Goal: Find specific page/section: Find specific page/section

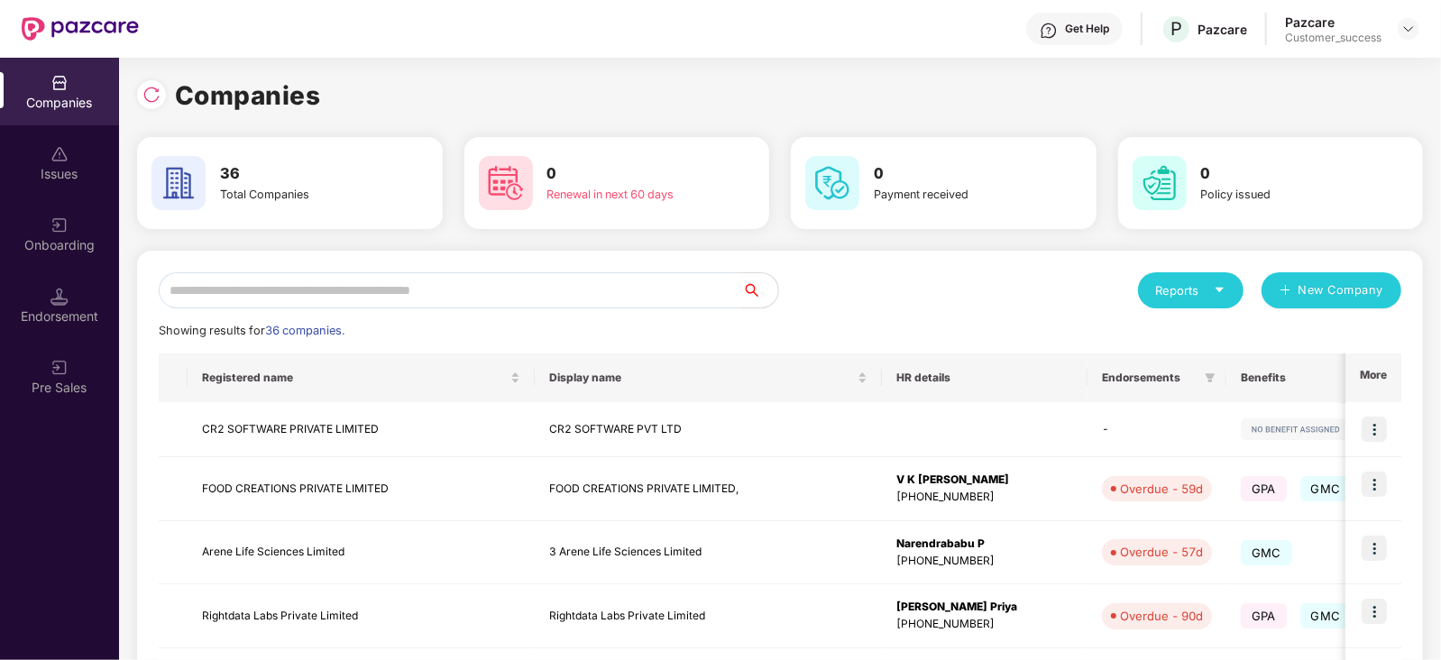
click at [360, 286] on input "text" at bounding box center [450, 290] width 583 height 36
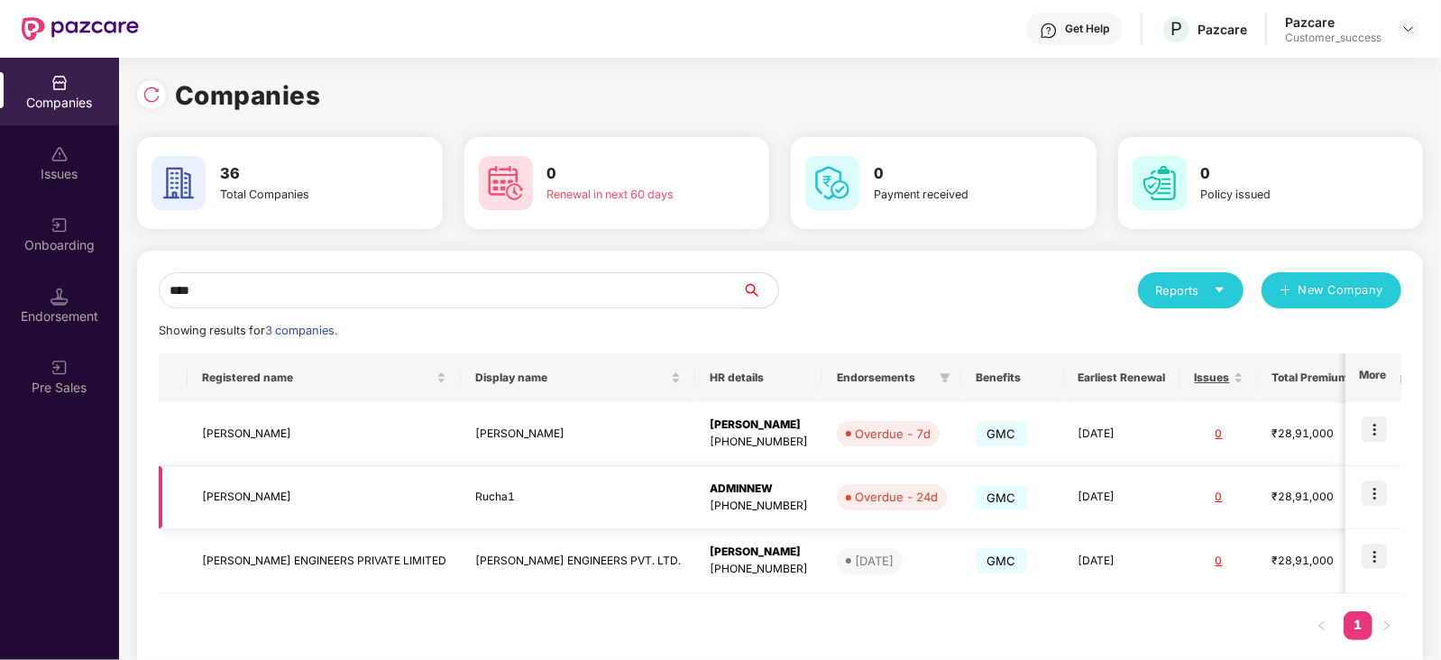
type input "****"
click at [710, 491] on div "ADMINNEW" at bounding box center [759, 489] width 98 height 17
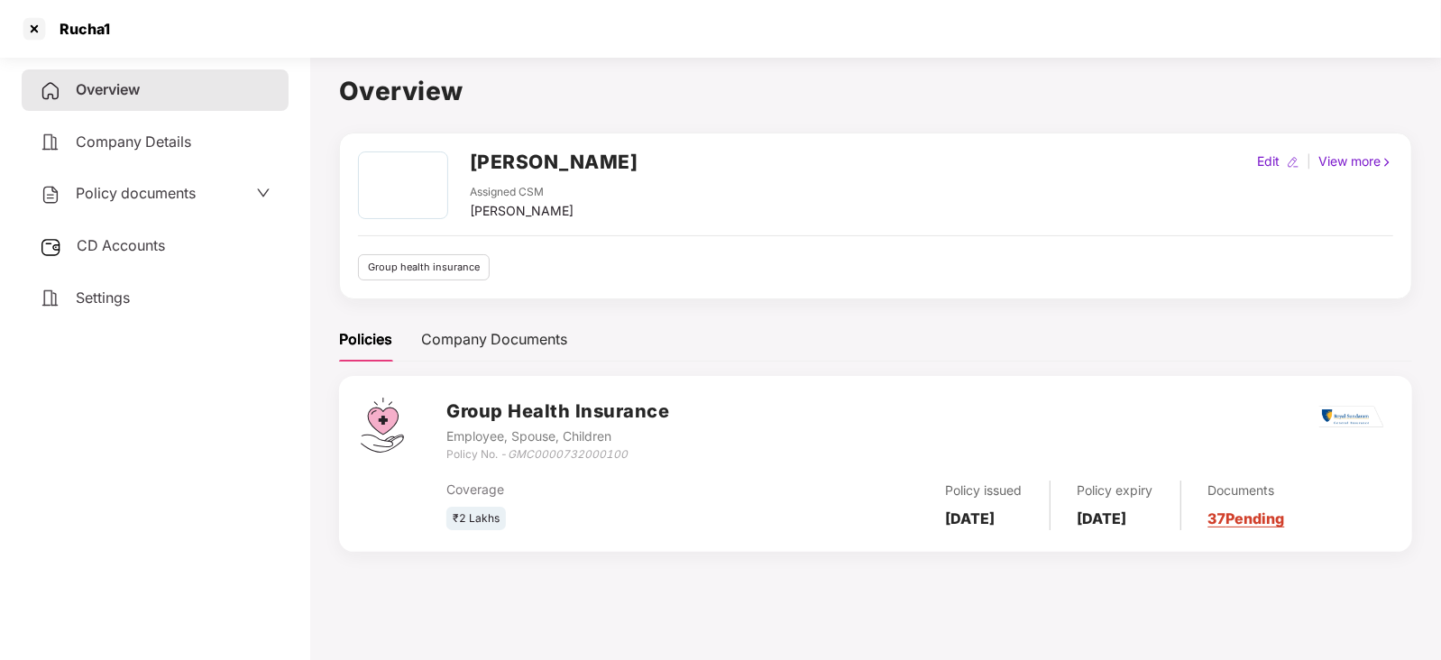
click at [1285, 524] on link "37 Pending" at bounding box center [1246, 518] width 77 height 18
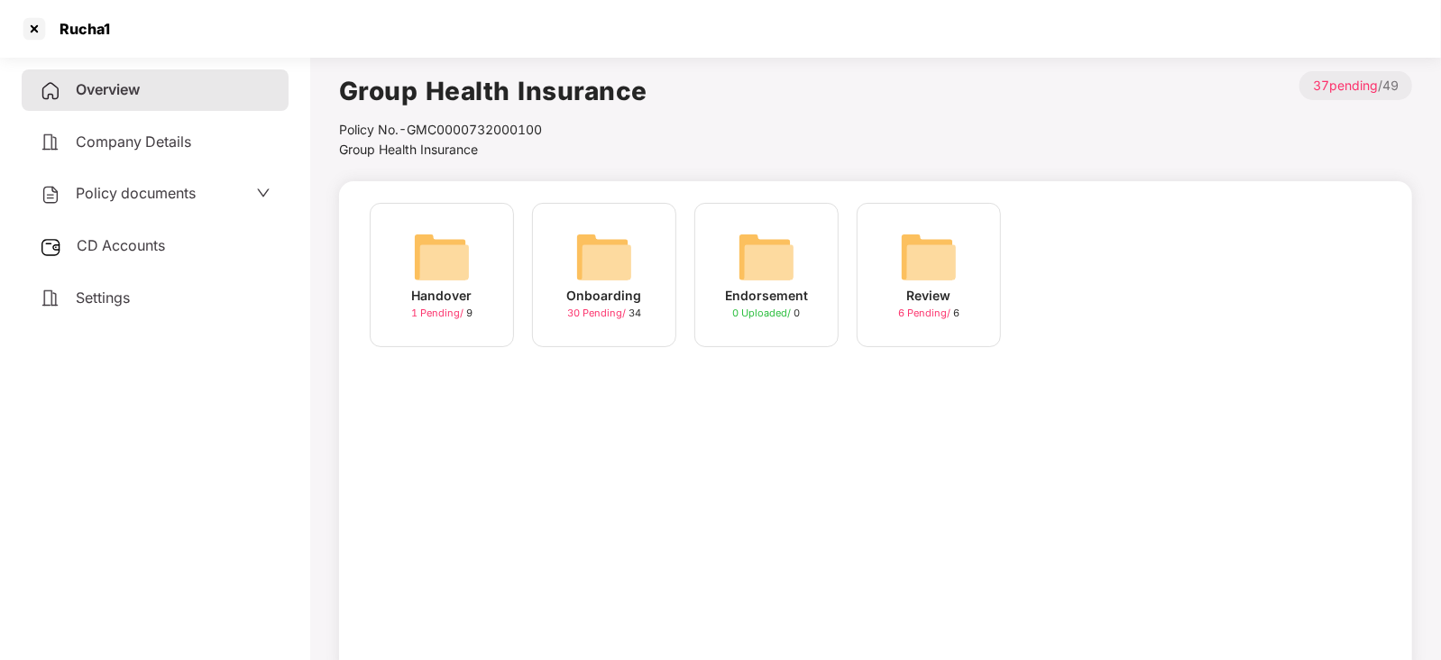
click at [612, 257] on img at bounding box center [604, 257] width 58 height 58
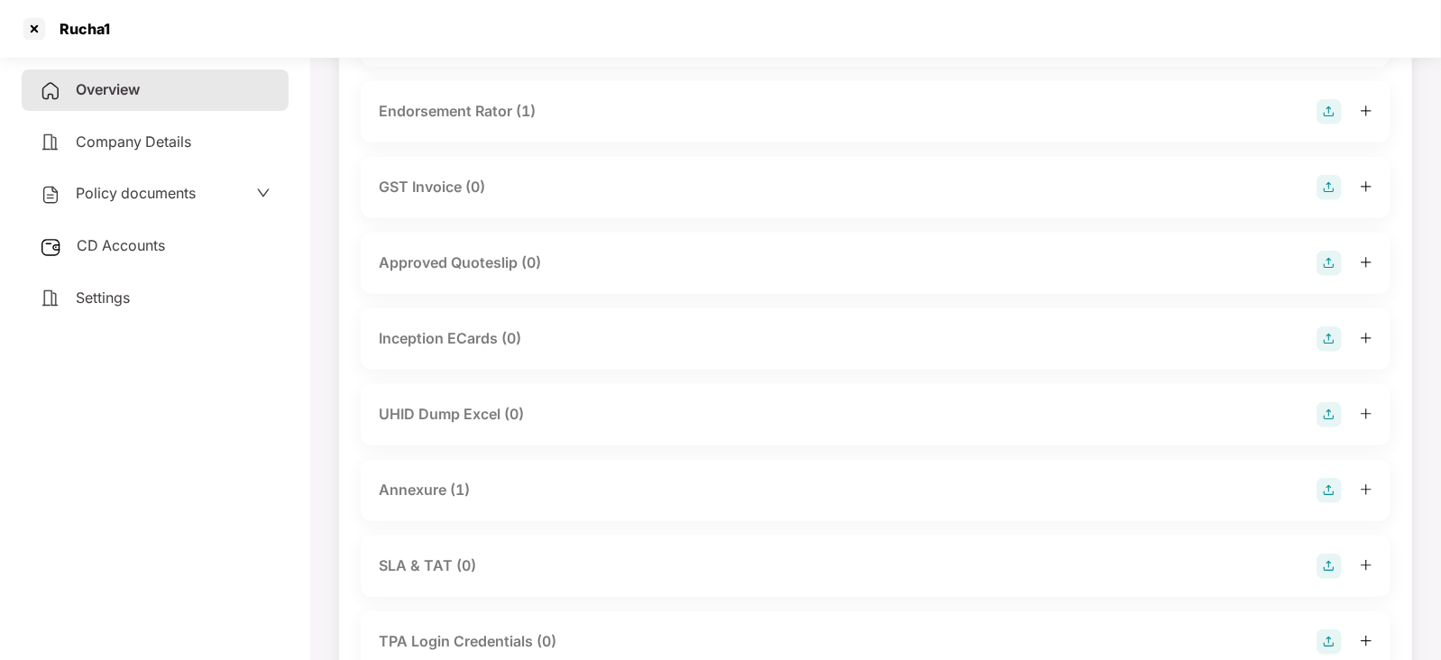
scroll to position [577, 0]
click at [409, 492] on div "Annexure (1)" at bounding box center [424, 489] width 91 height 23
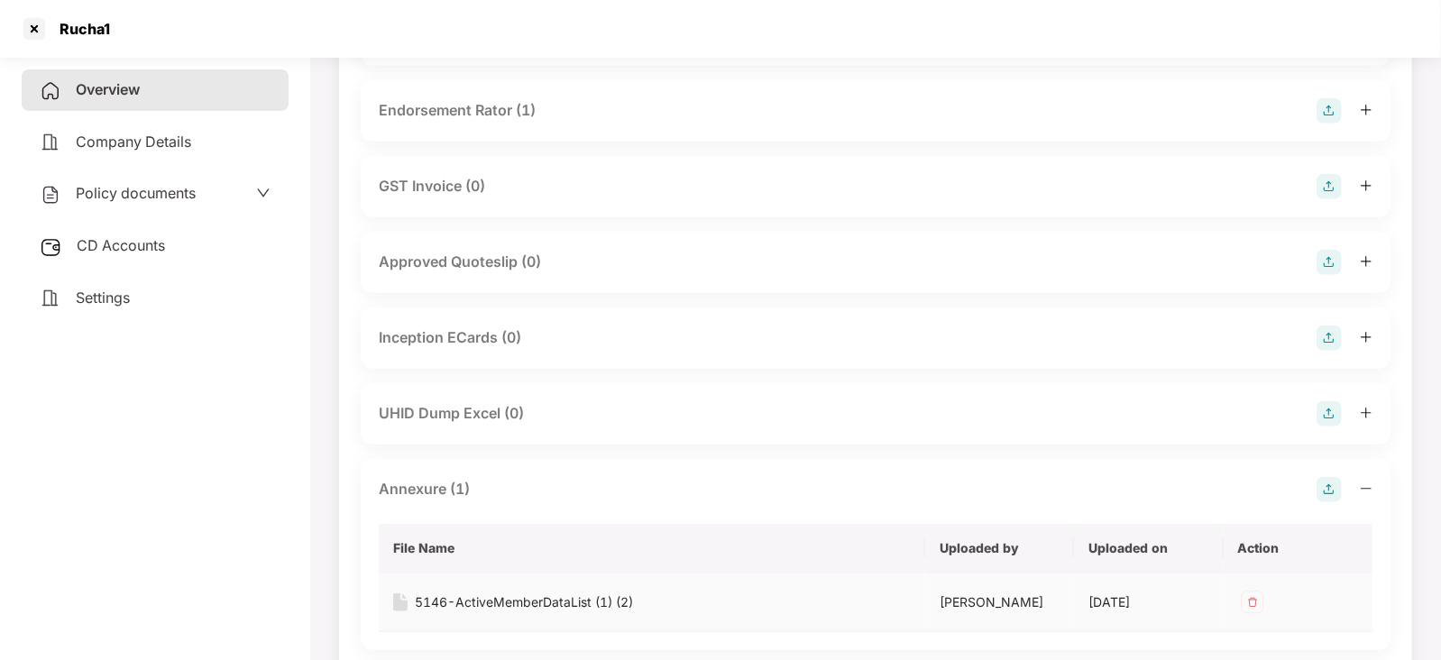
click at [510, 596] on div "5146-ActiveMemberDataList (1) (2)" at bounding box center [524, 602] width 218 height 20
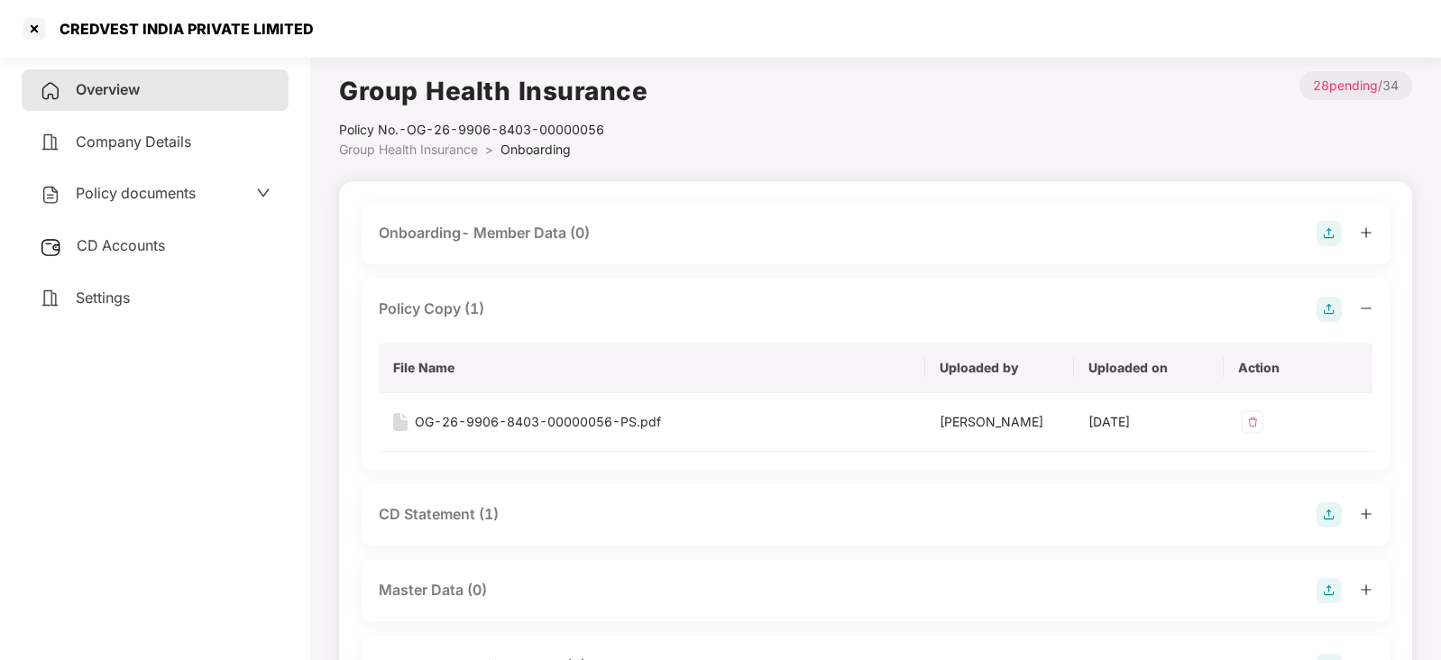
scroll to position [132, 0]
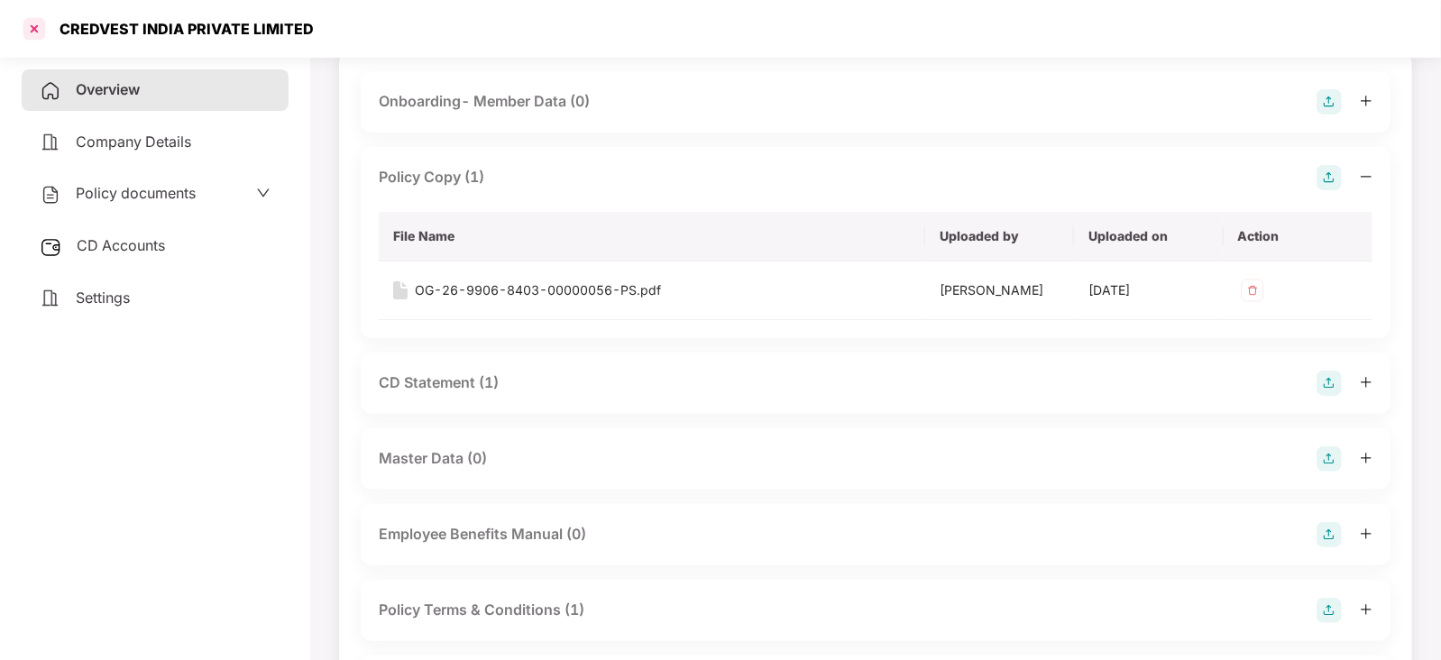
click at [32, 30] on div at bounding box center [34, 28] width 29 height 29
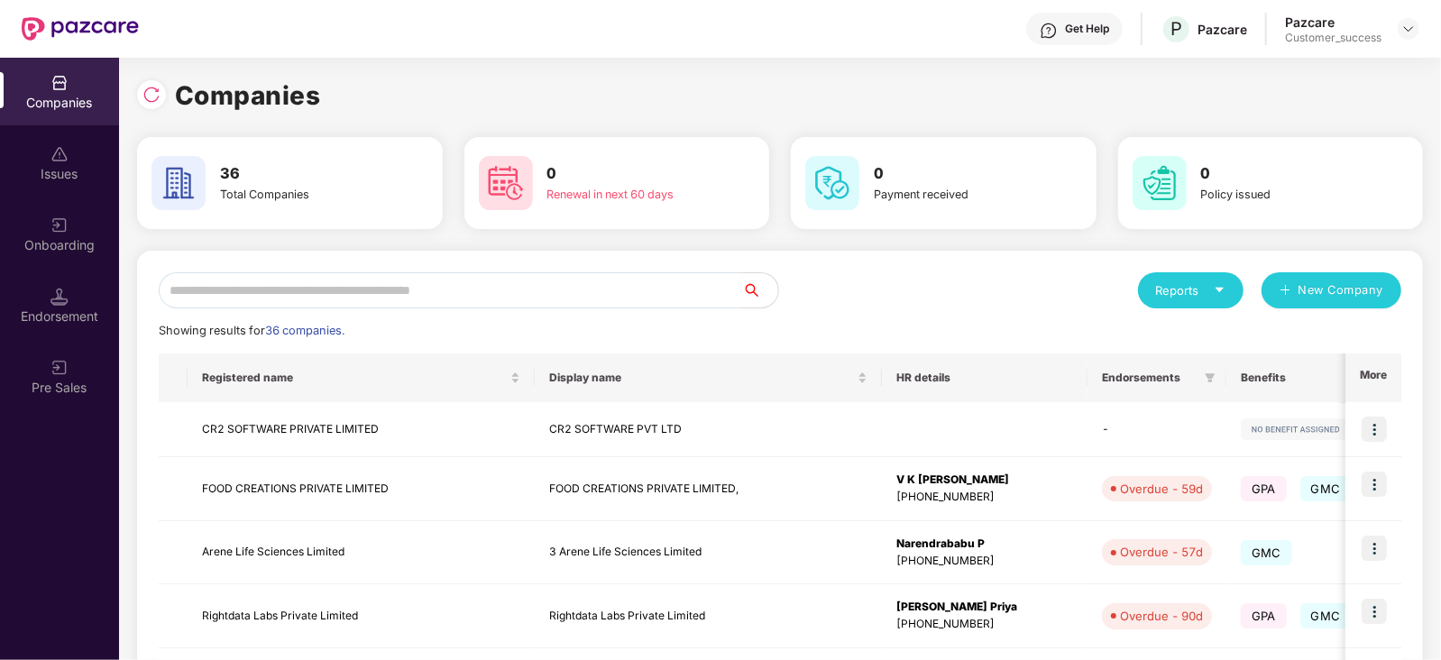
click at [374, 298] on input "text" at bounding box center [450, 290] width 583 height 36
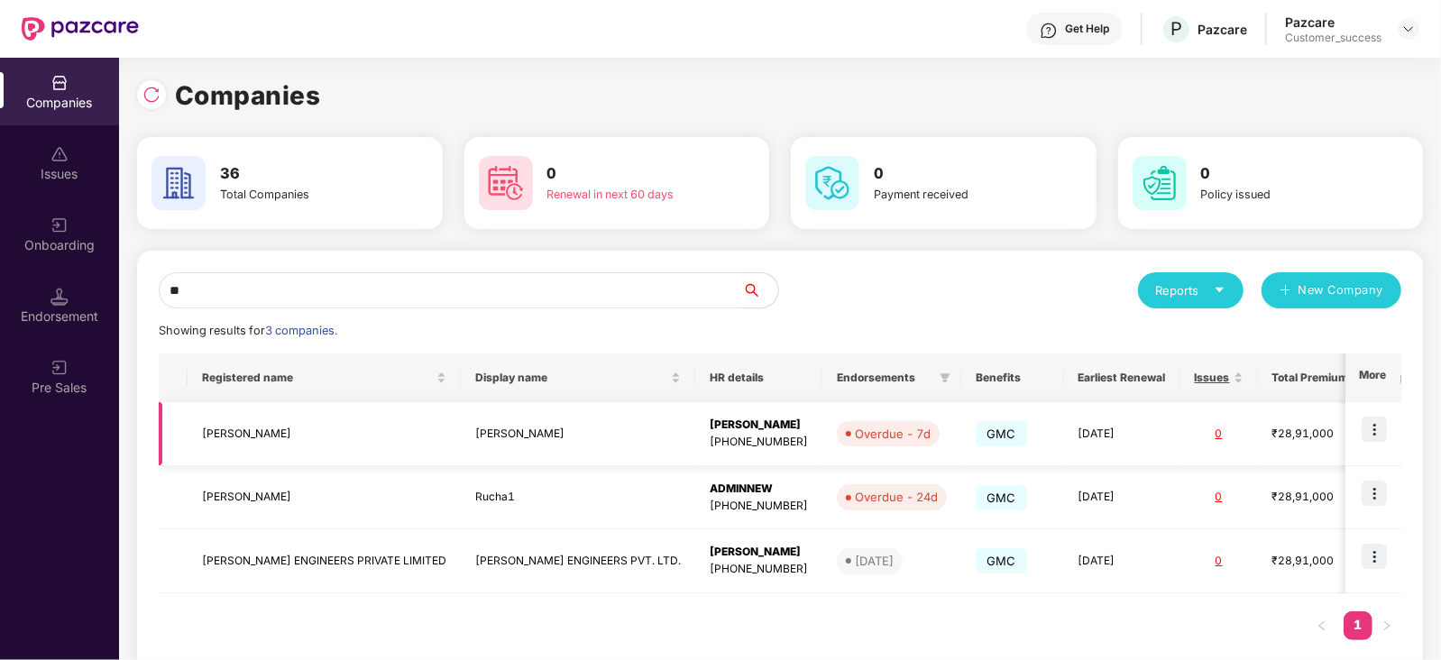
type input "**"
click at [710, 419] on div "[PERSON_NAME]" at bounding box center [759, 425] width 98 height 17
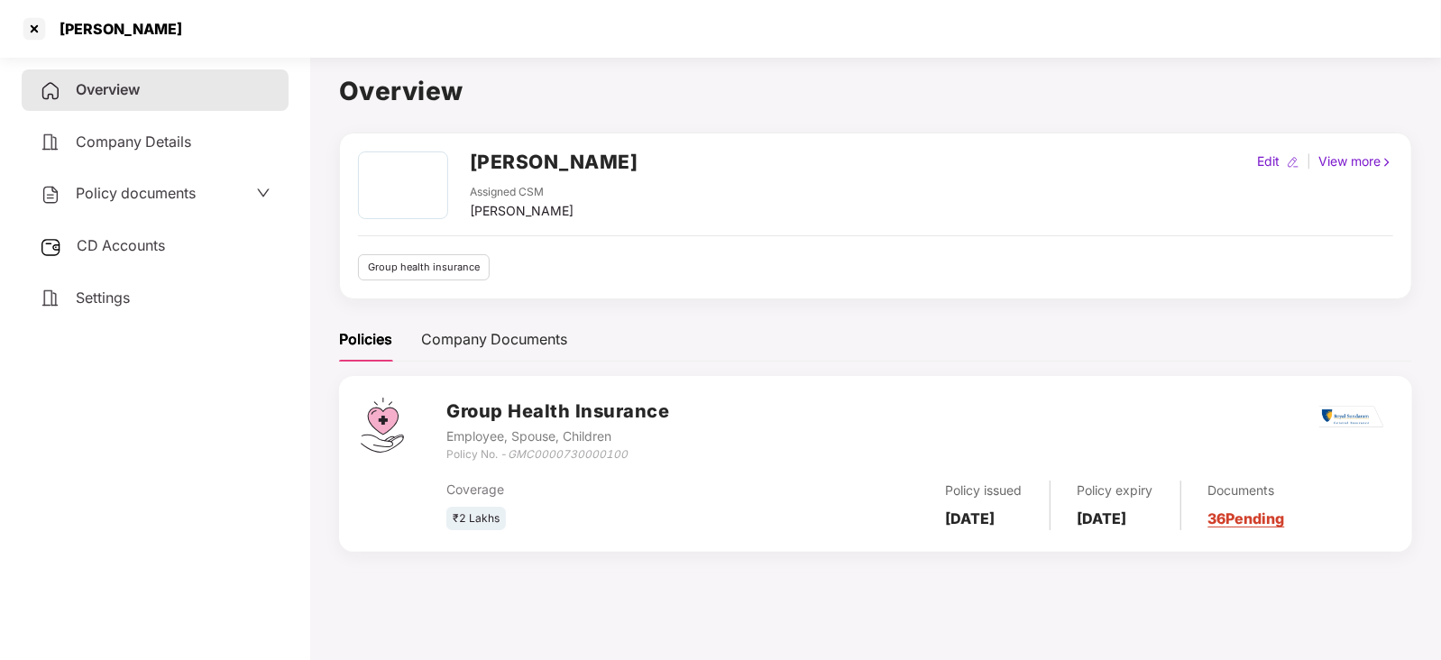
click at [1228, 523] on div "Documents 36 Pending" at bounding box center [1233, 506] width 104 height 50
click at [1285, 518] on link "36 Pending" at bounding box center [1246, 518] width 77 height 18
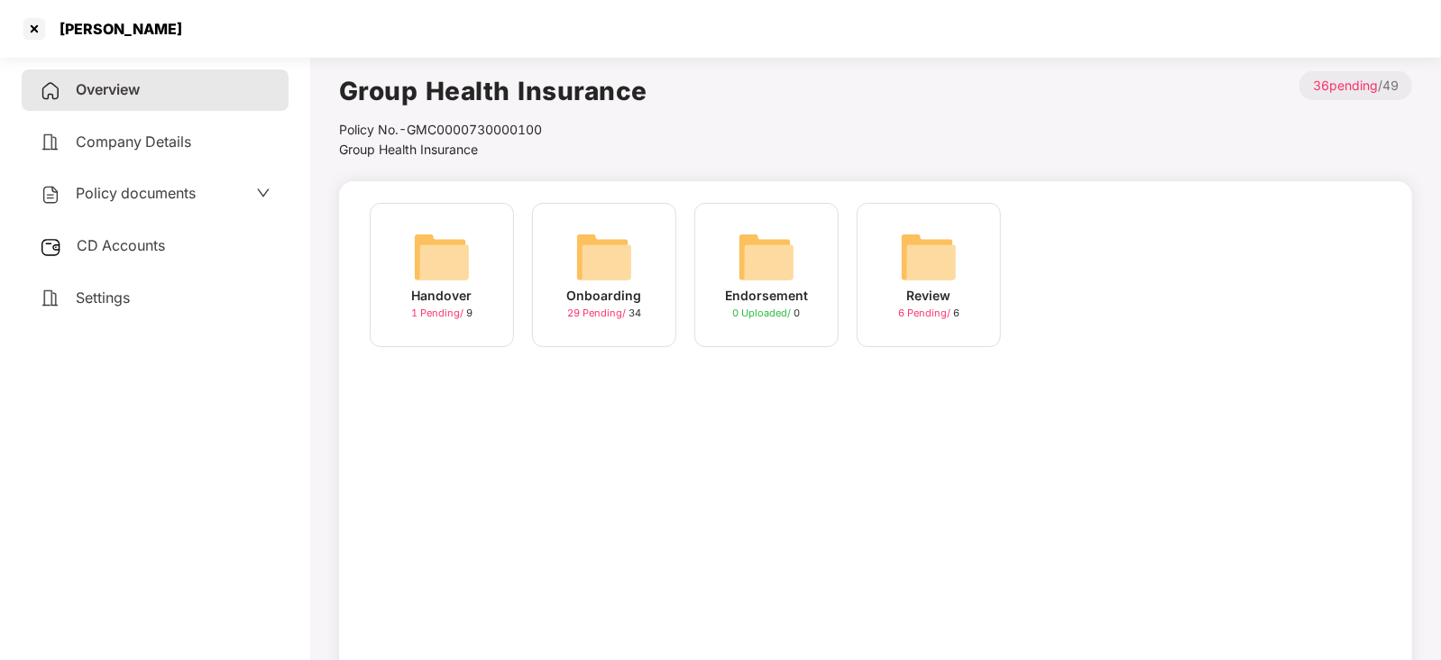
click at [630, 261] on img at bounding box center [604, 257] width 58 height 58
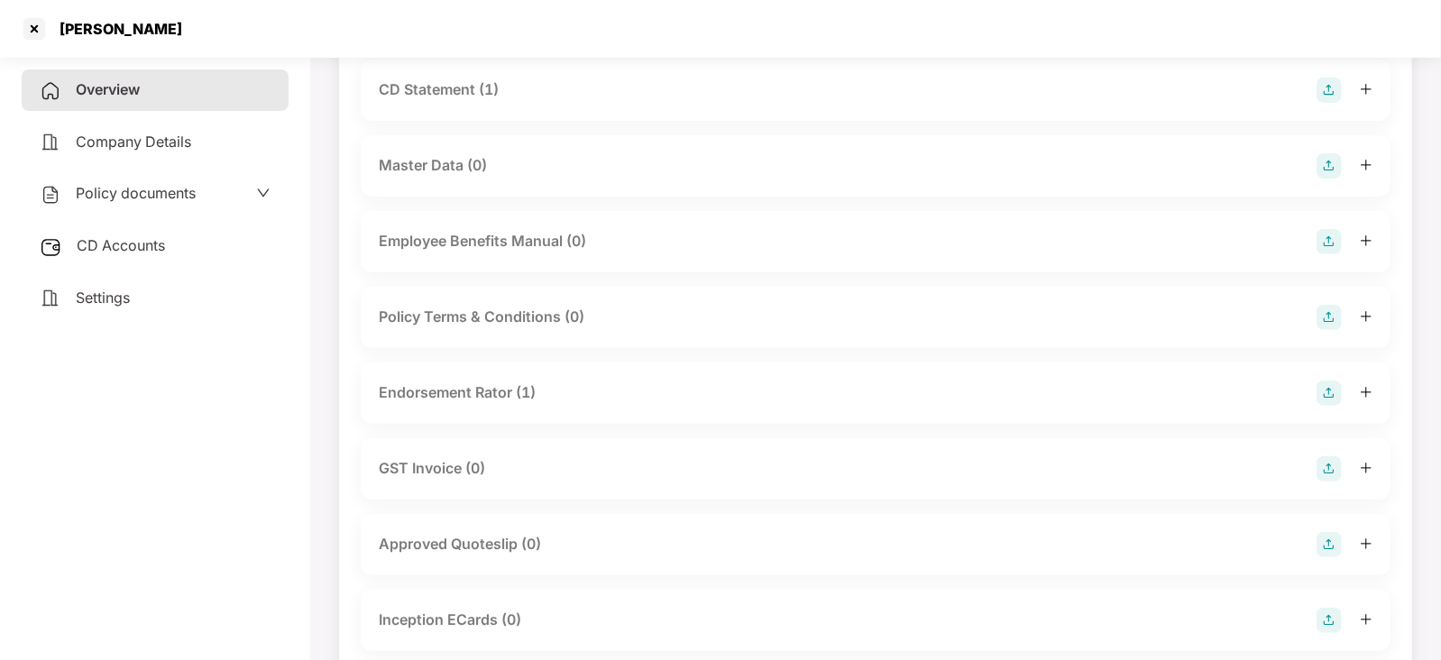
scroll to position [447, 0]
click at [431, 619] on div "Annexure (1)" at bounding box center [424, 619] width 91 height 23
click at [463, 611] on div "Annexure (1)" at bounding box center [424, 619] width 91 height 23
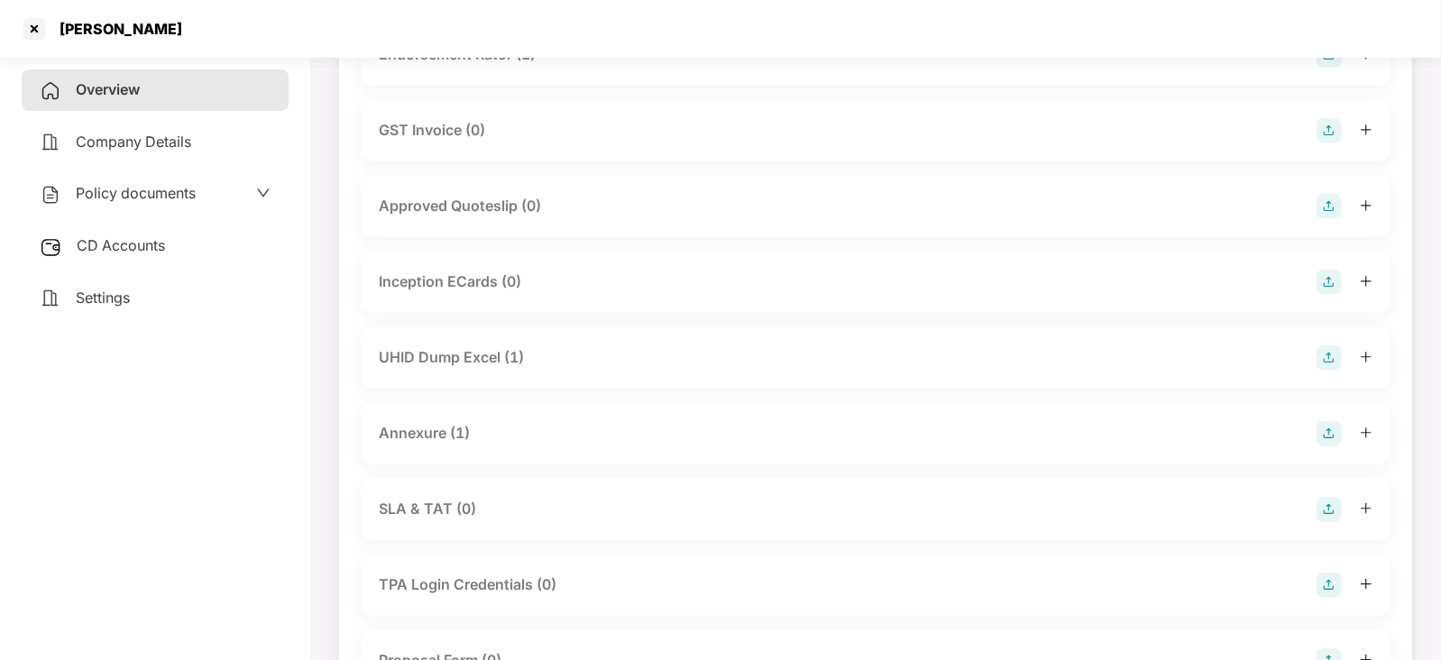
click at [417, 438] on div "Annexure (1)" at bounding box center [424, 433] width 91 height 23
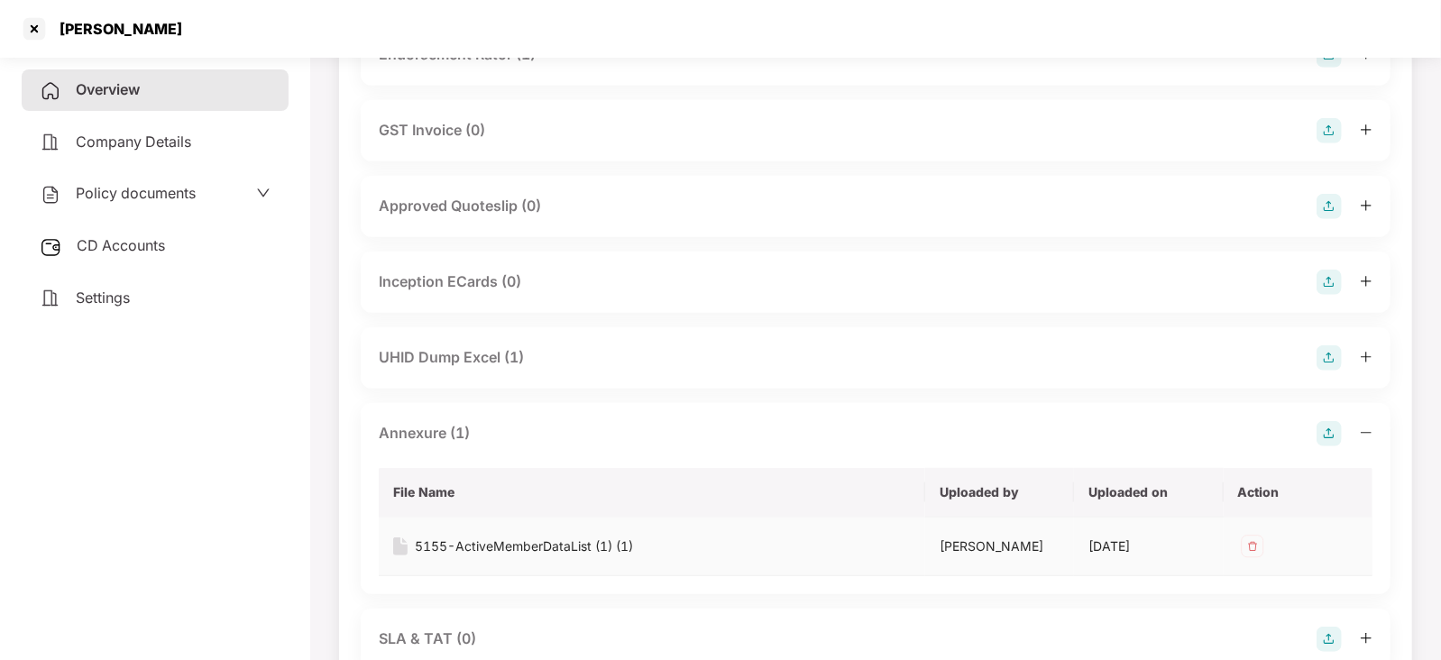
click at [450, 539] on div "5155-ActiveMemberDataList (1) (1)" at bounding box center [524, 546] width 218 height 20
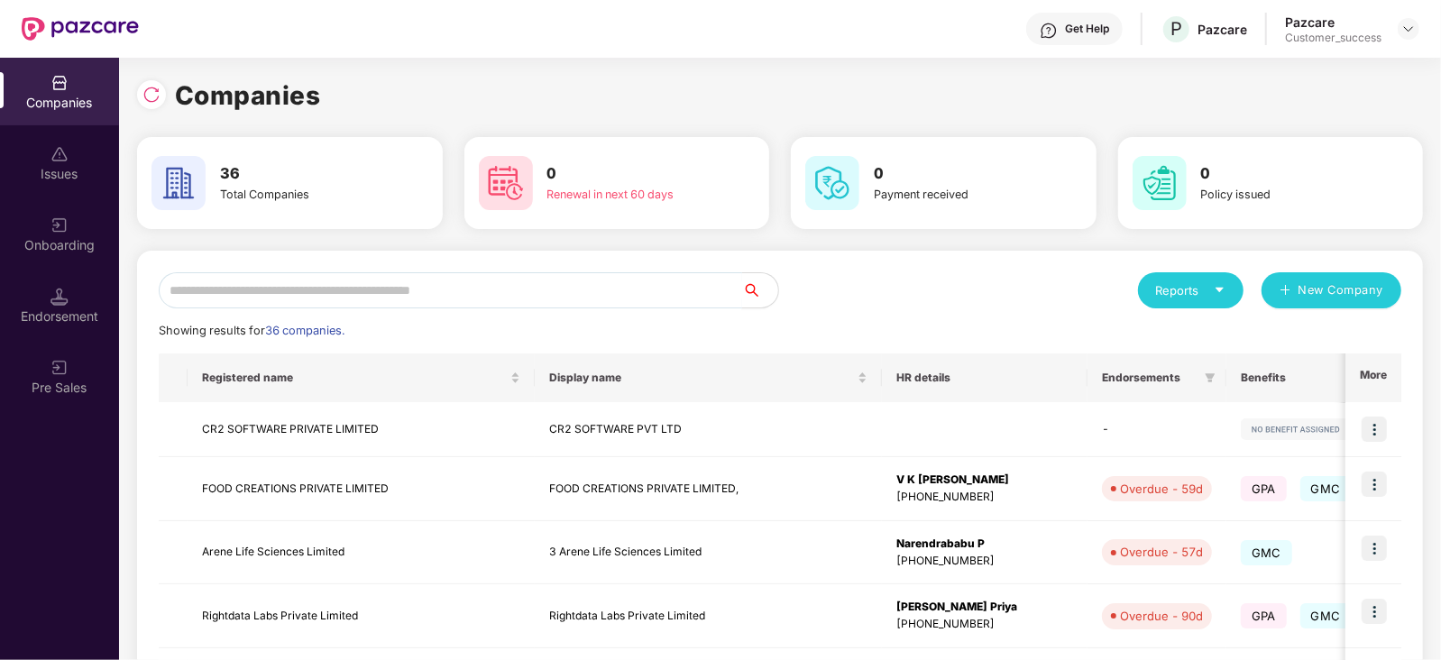
click at [274, 293] on input "text" at bounding box center [450, 290] width 583 height 36
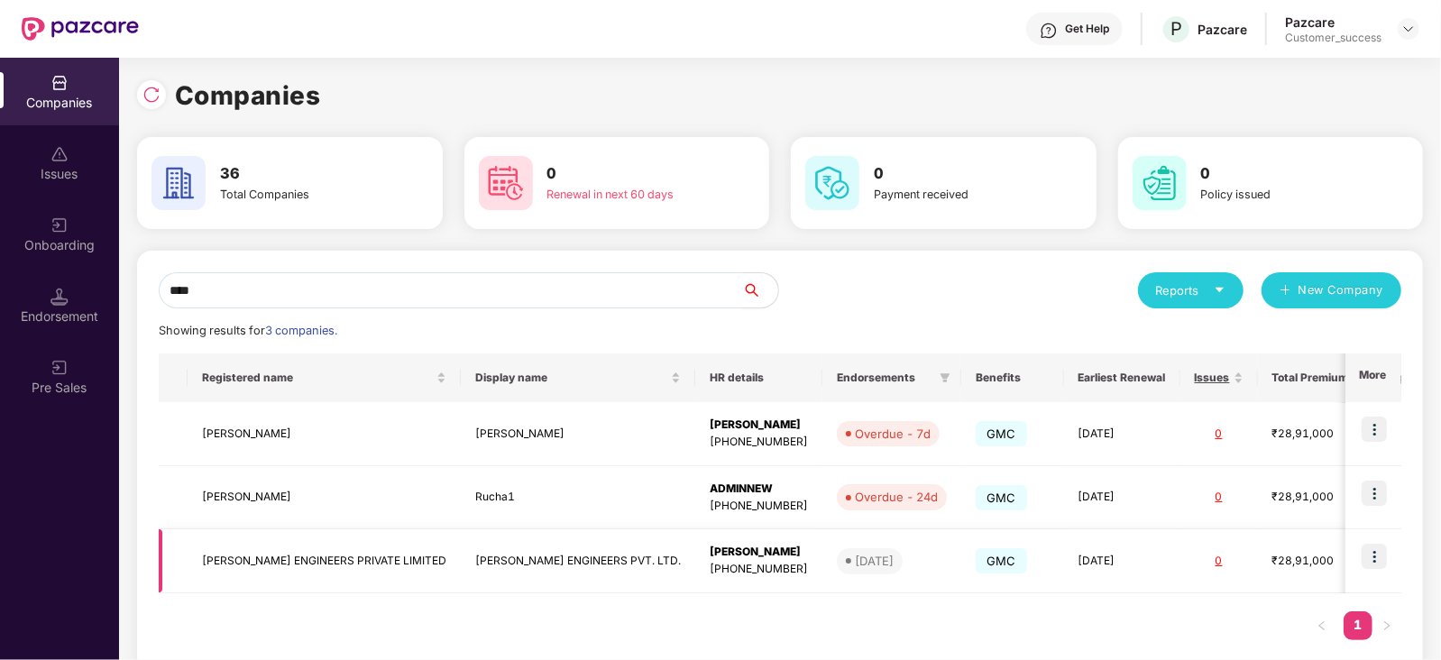
type input "****"
click at [719, 550] on div "[PERSON_NAME]" at bounding box center [759, 552] width 98 height 17
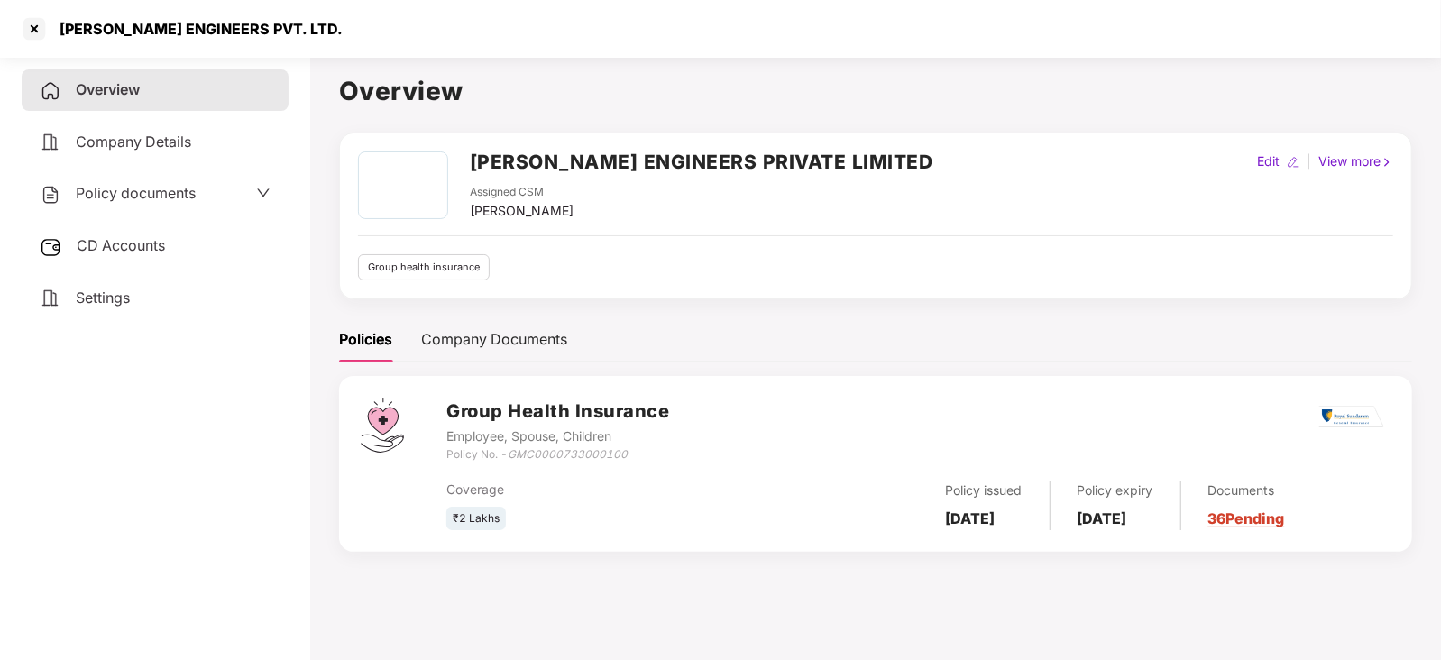
click at [1285, 517] on link "36 Pending" at bounding box center [1246, 518] width 77 height 18
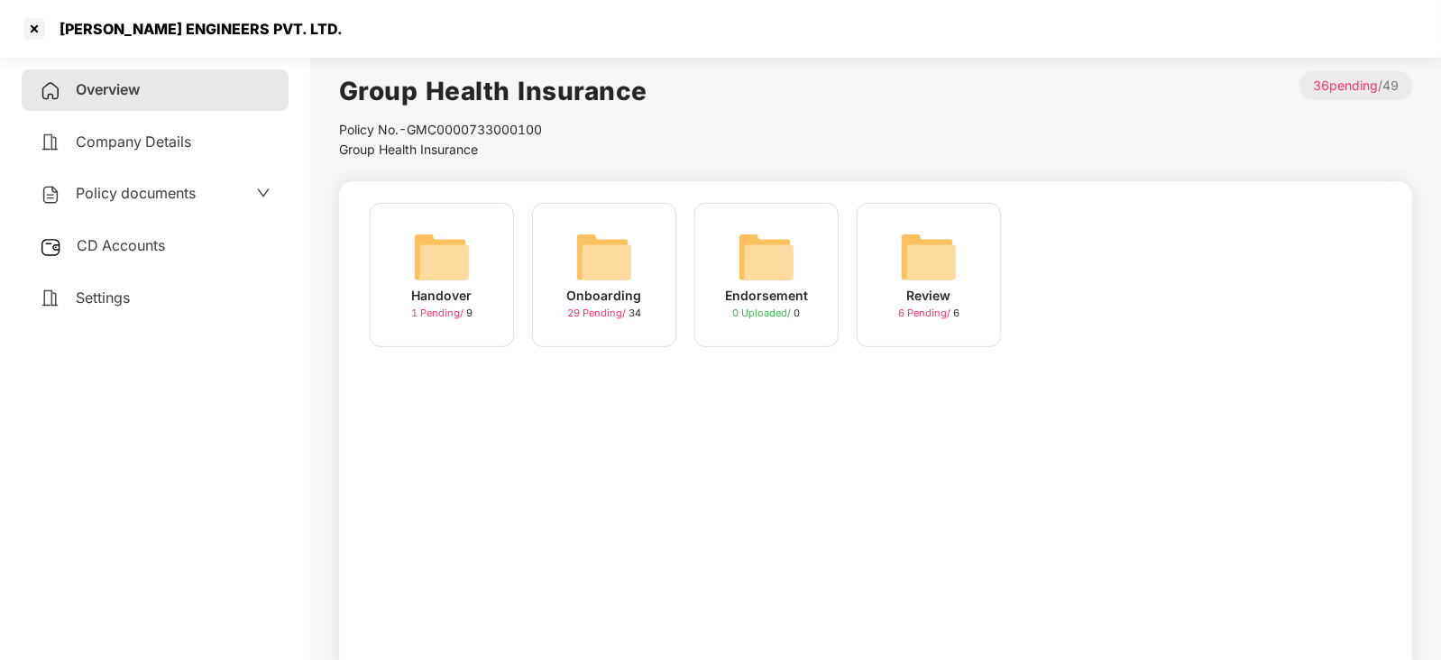
click at [605, 260] on img at bounding box center [604, 257] width 58 height 58
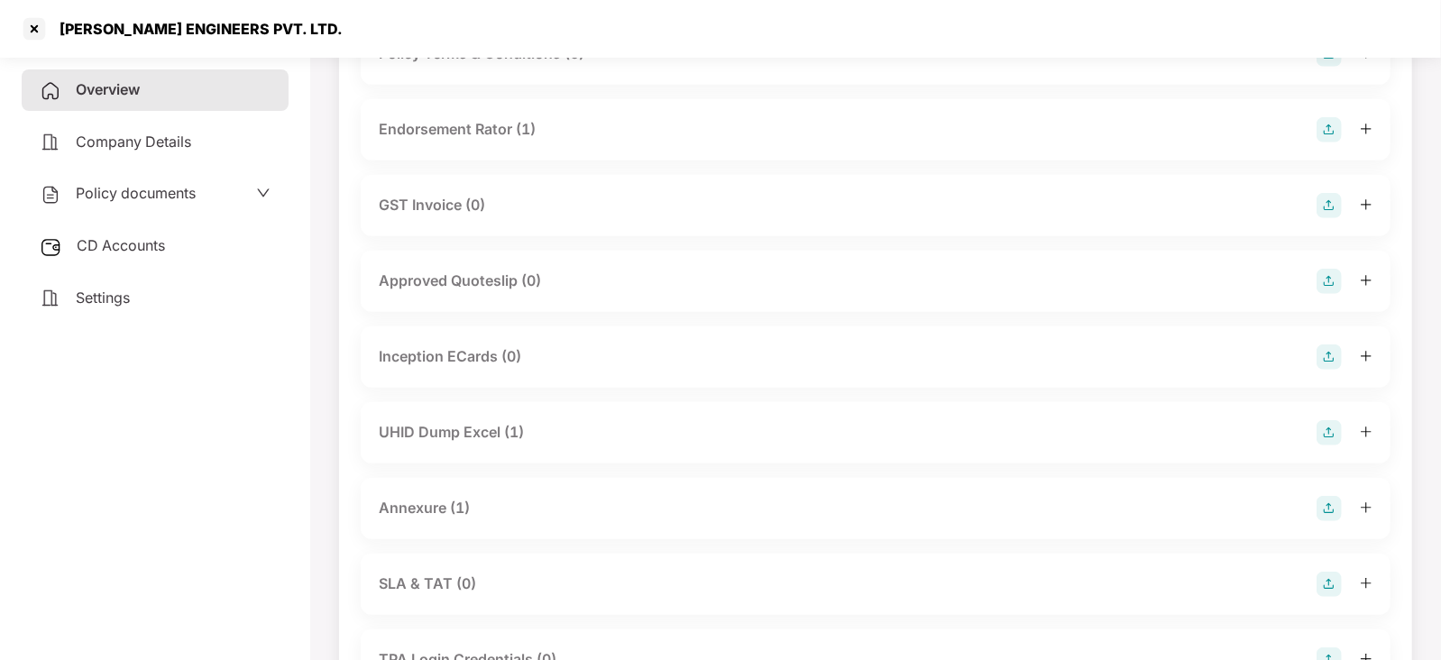
scroll to position [561, 0]
click at [397, 507] on div "Annexure (1)" at bounding box center [424, 505] width 91 height 23
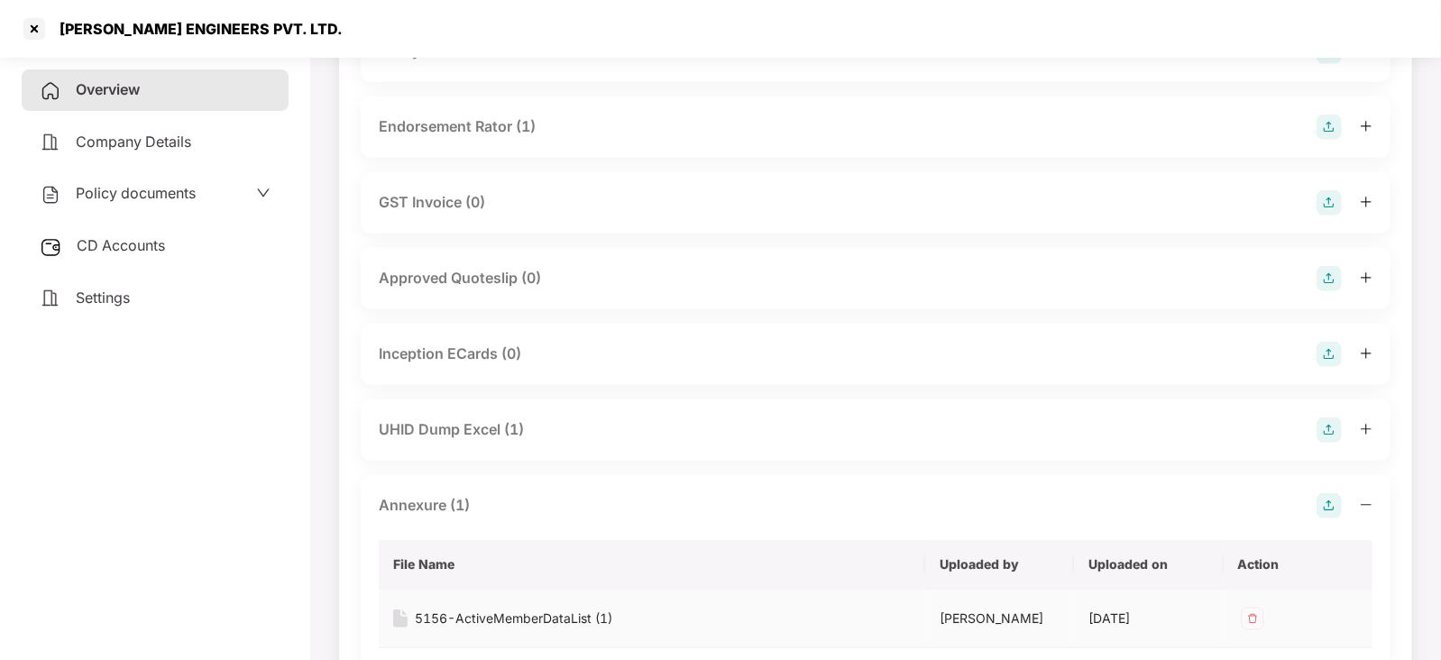
click at [446, 622] on div "5156-ActiveMemberDataList (1)" at bounding box center [513, 619] width 197 height 20
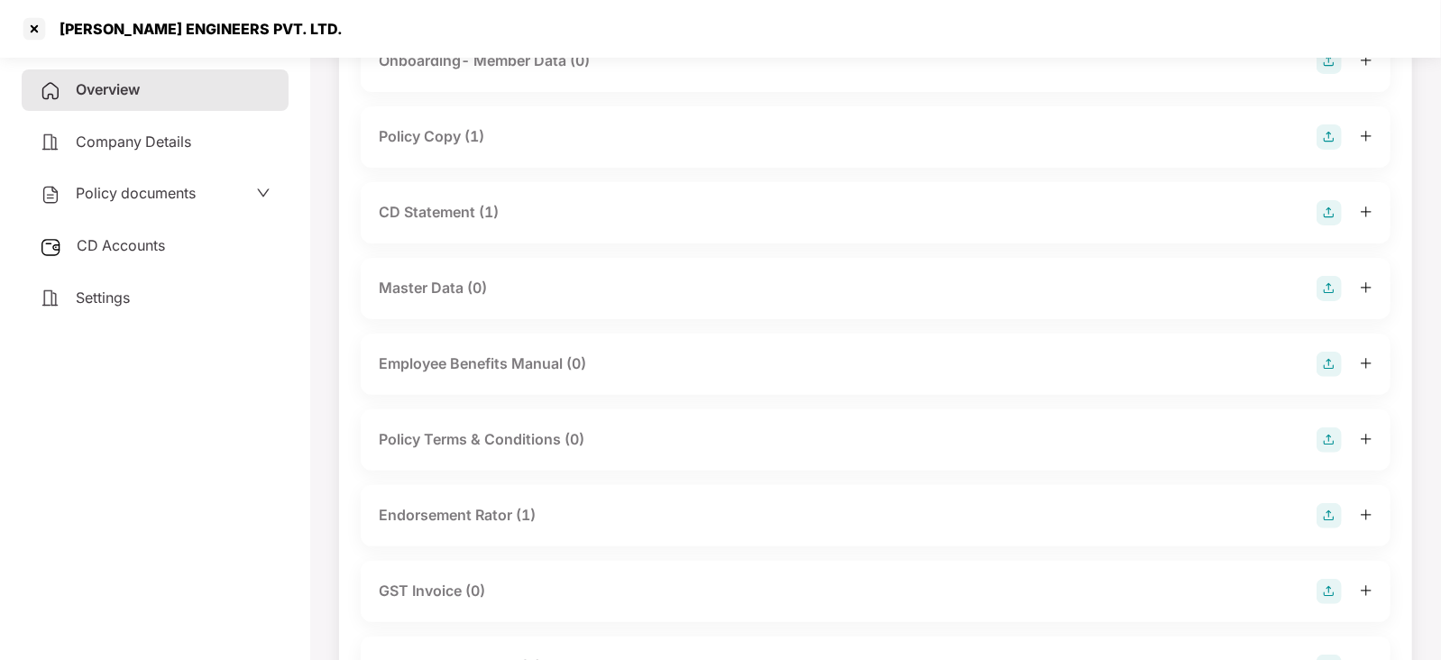
scroll to position [169, 0]
click at [36, 39] on div at bounding box center [34, 28] width 29 height 29
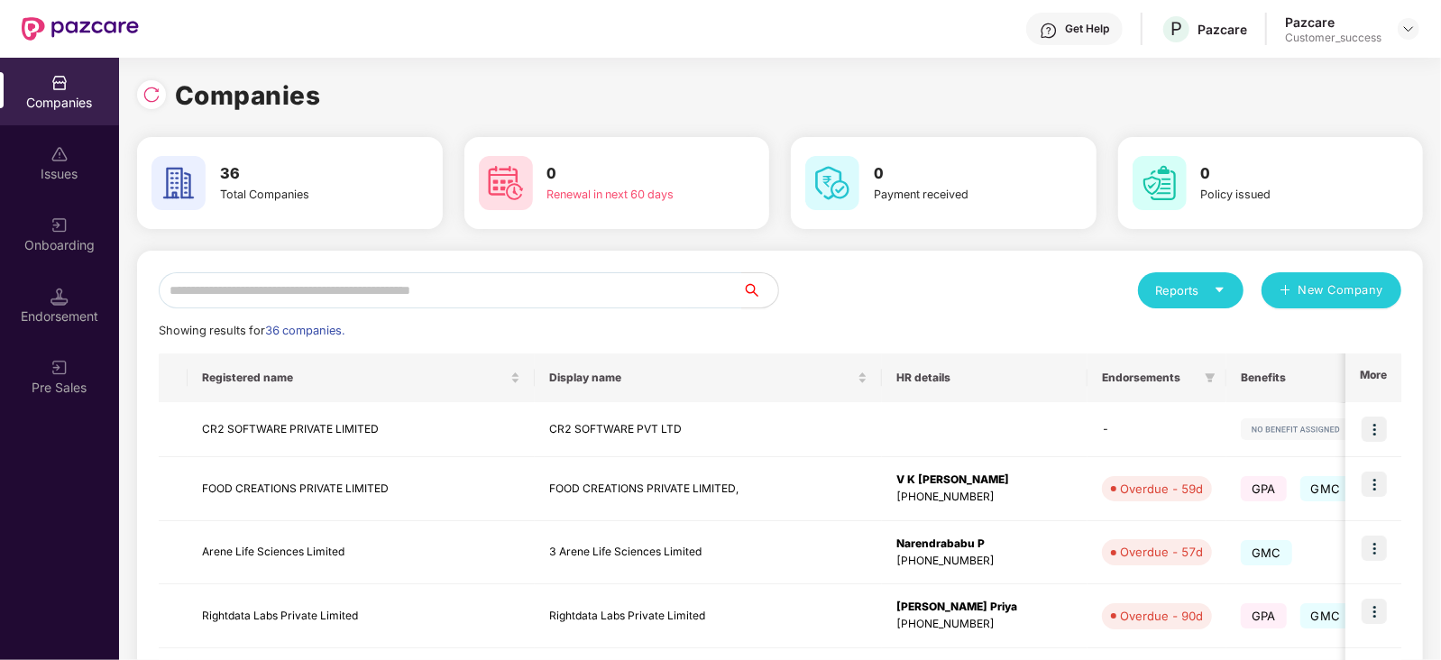
scroll to position [0, 0]
click at [419, 287] on input "text" at bounding box center [450, 290] width 583 height 36
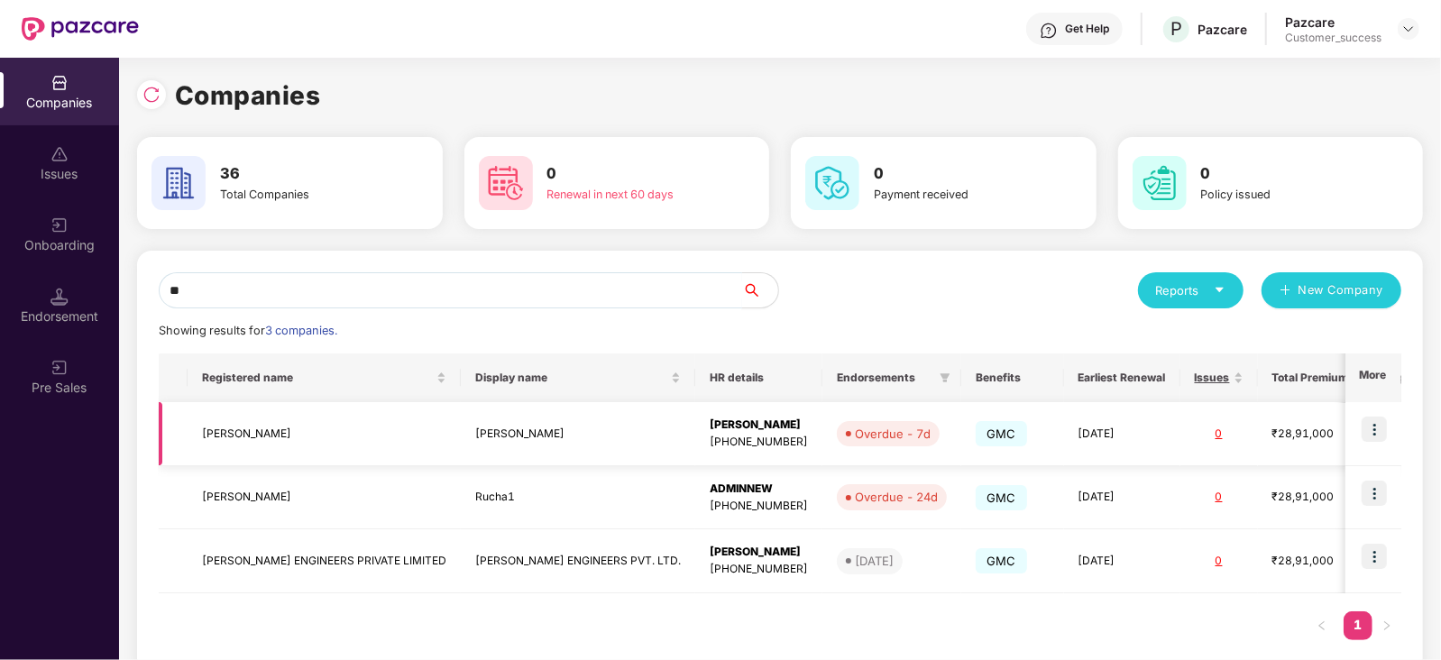
type input "**"
click at [461, 428] on td "[PERSON_NAME]" at bounding box center [578, 434] width 234 height 64
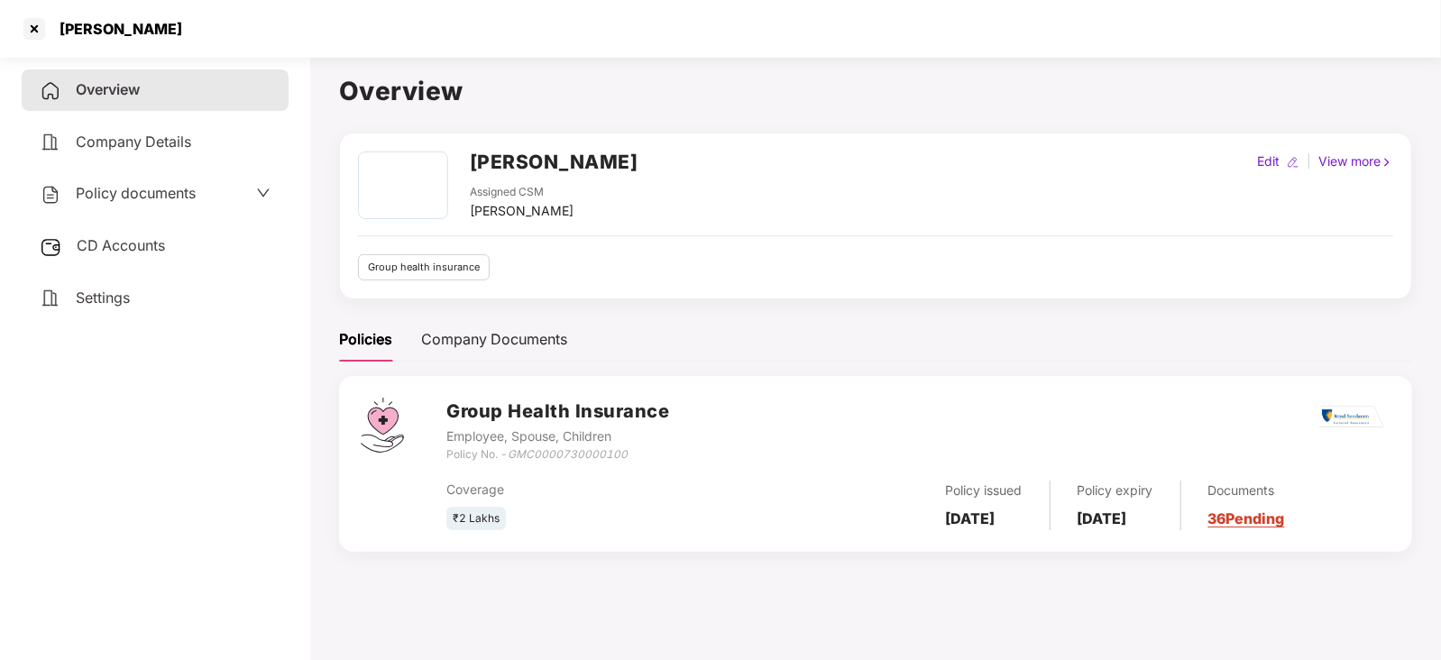
click at [1285, 525] on link "36 Pending" at bounding box center [1246, 518] width 77 height 18
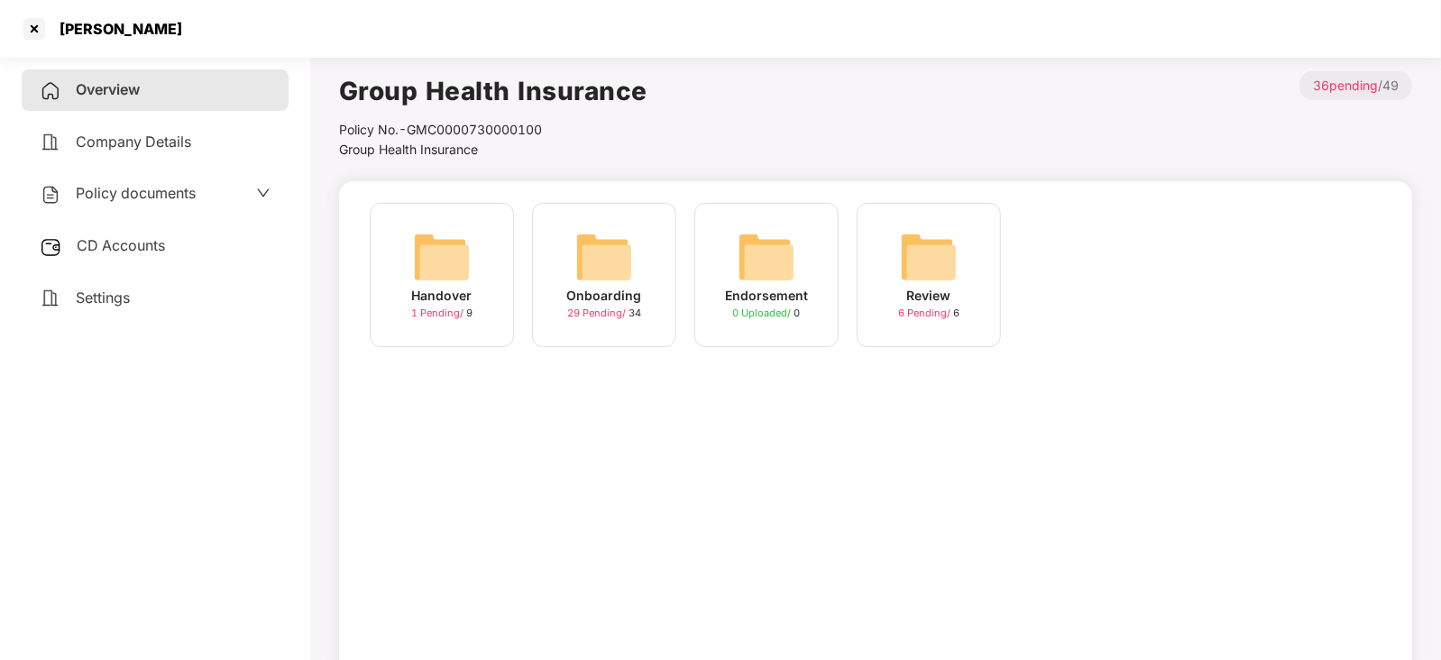
click at [631, 281] on img at bounding box center [604, 257] width 58 height 58
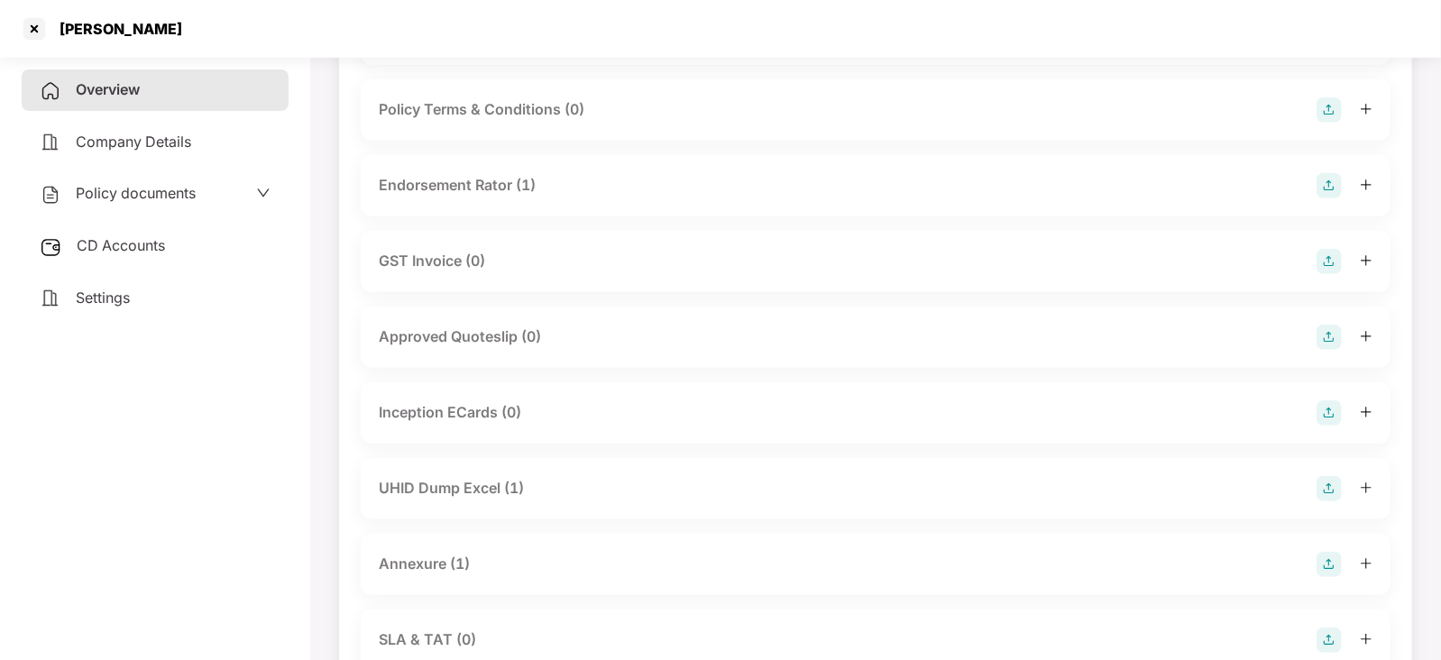
scroll to position [504, 0]
click at [405, 567] on div "Annexure (1)" at bounding box center [424, 562] width 91 height 23
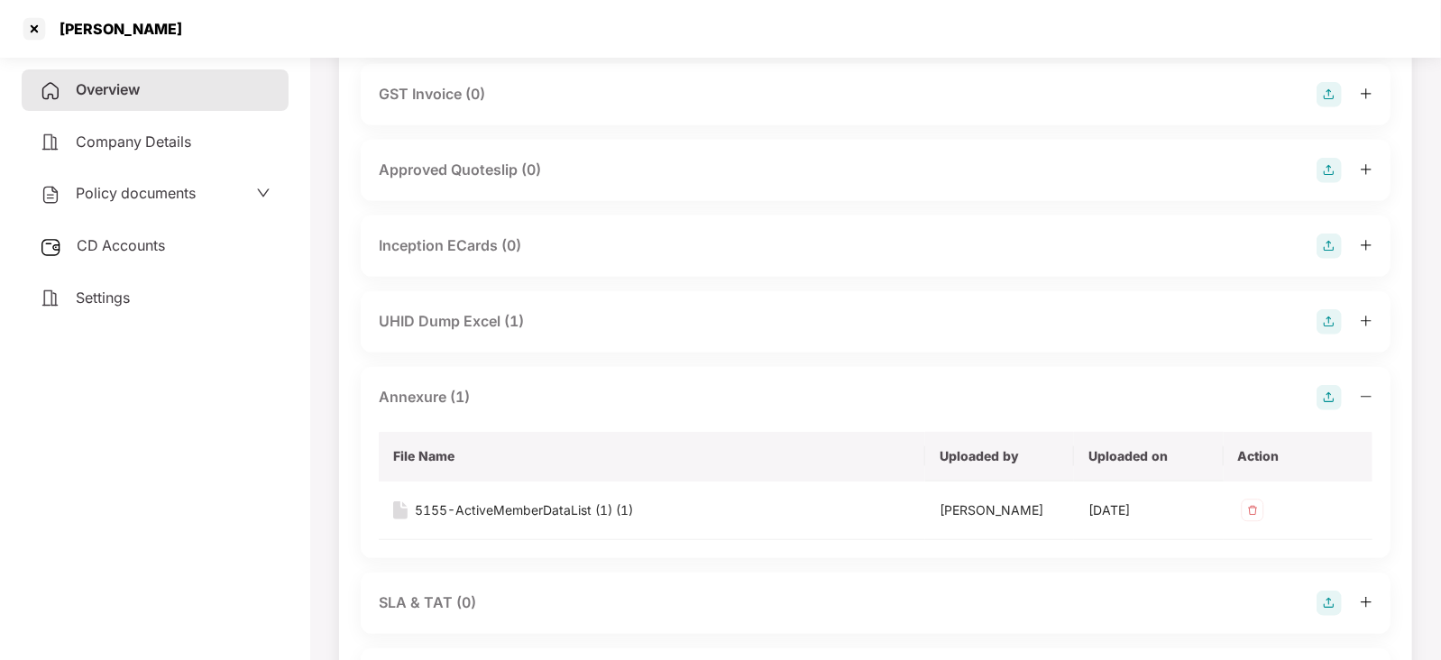
scroll to position [672, 0]
click at [484, 507] on div "5155-ActiveMemberDataList (1) (1)" at bounding box center [524, 508] width 218 height 20
click at [25, 24] on div at bounding box center [34, 28] width 29 height 29
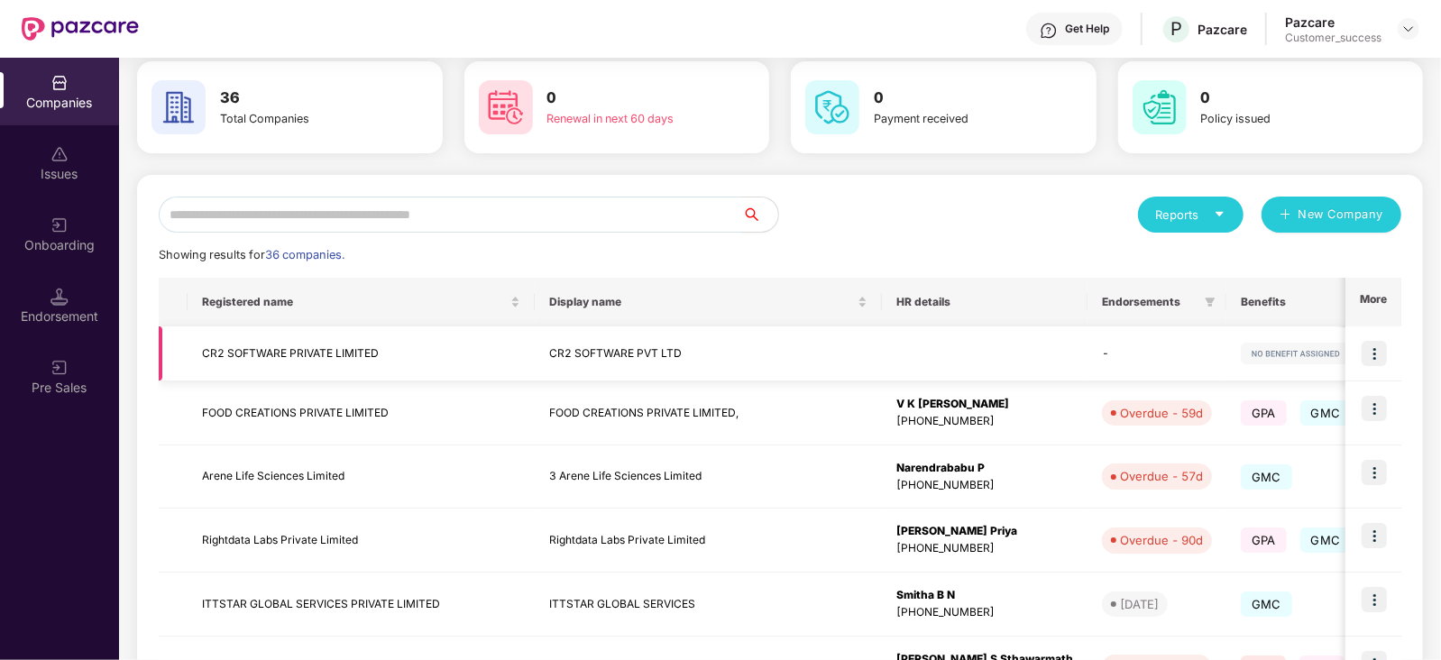
scroll to position [77, 0]
click at [308, 217] on input "text" at bounding box center [450, 214] width 583 height 36
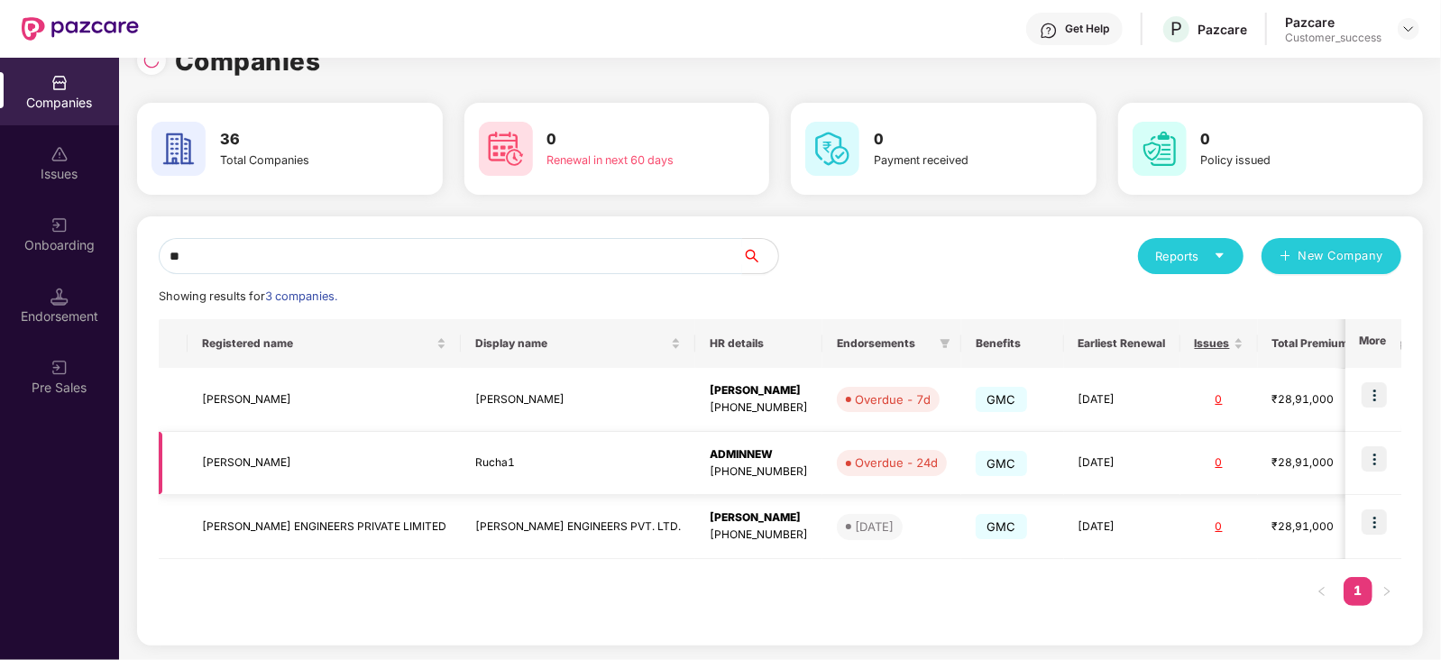
type input "**"
click at [710, 455] on div "ADMINNEW" at bounding box center [759, 454] width 98 height 17
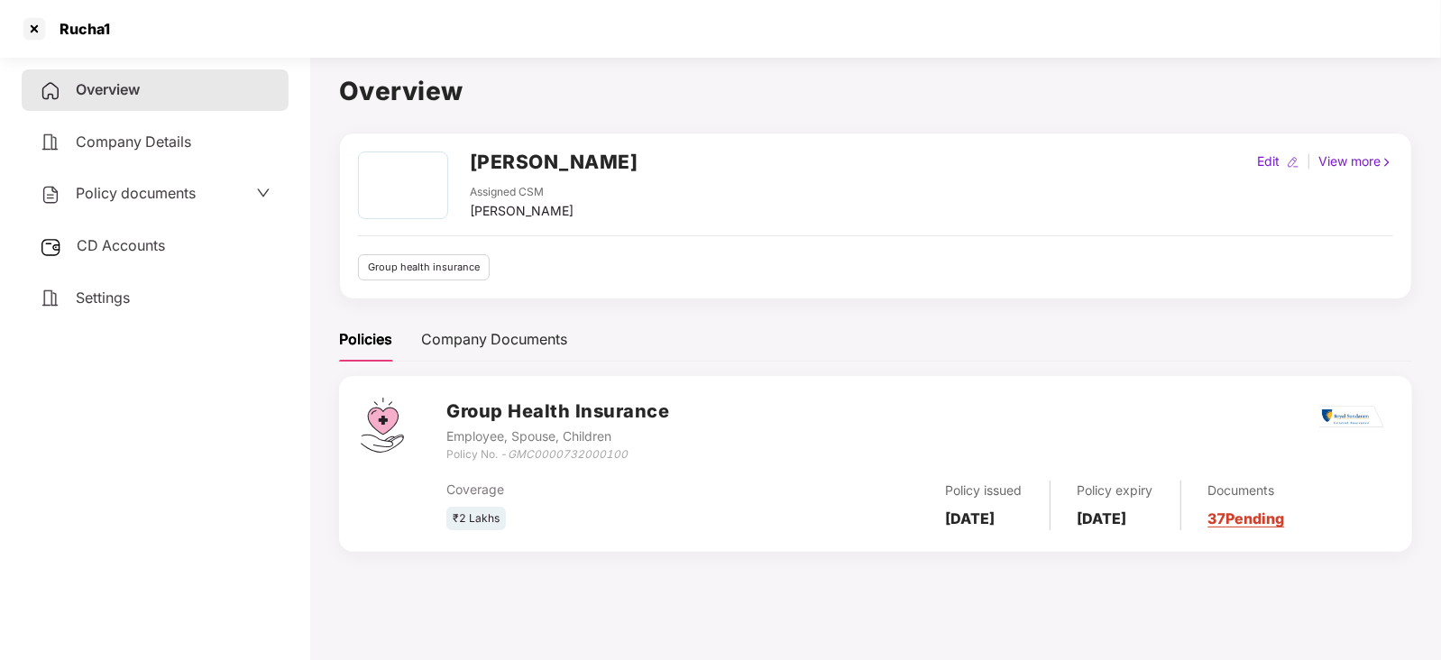
click at [1275, 525] on link "37 Pending" at bounding box center [1246, 518] width 77 height 18
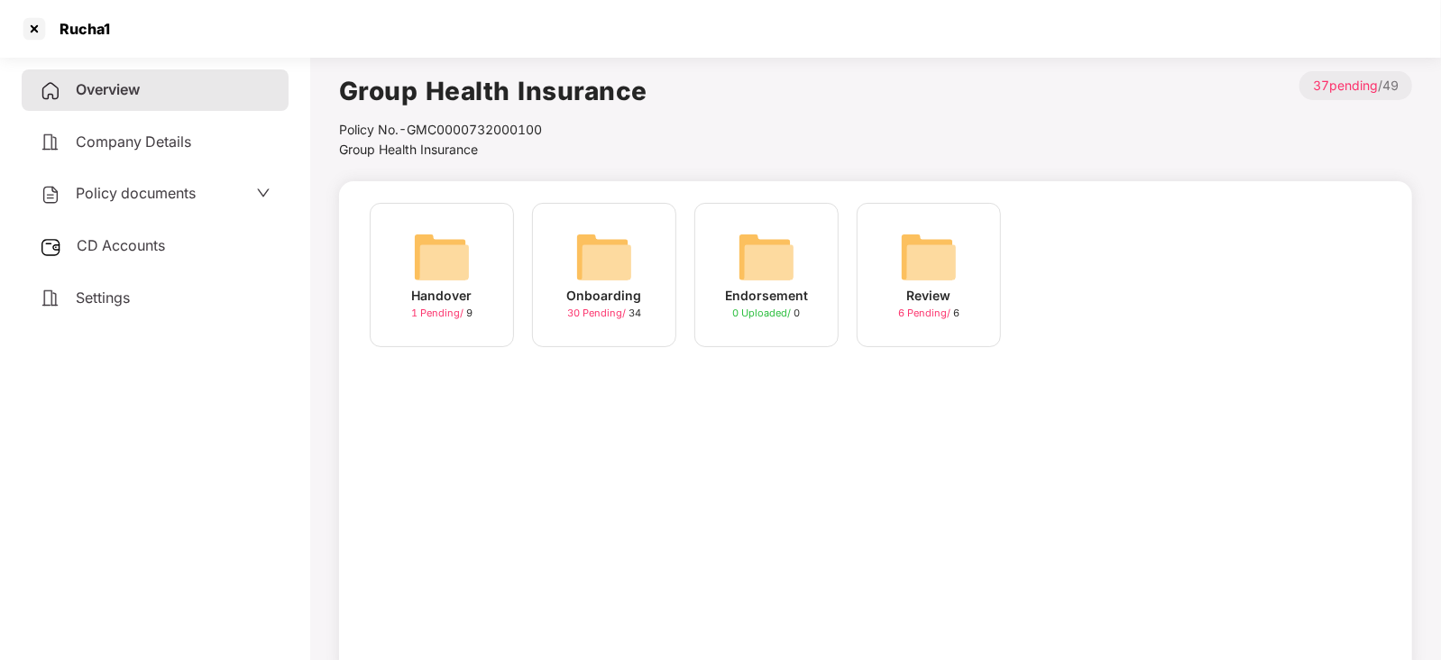
click at [608, 254] on img at bounding box center [604, 257] width 58 height 58
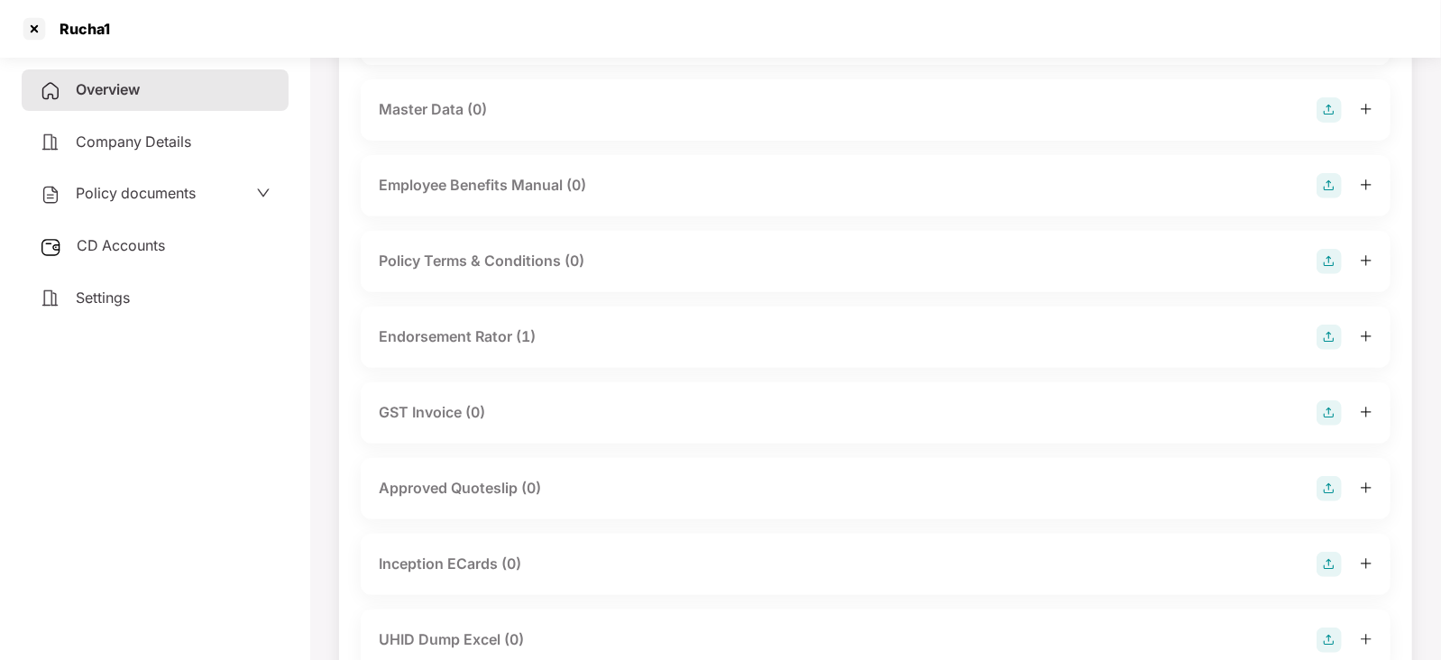
scroll to position [547, 0]
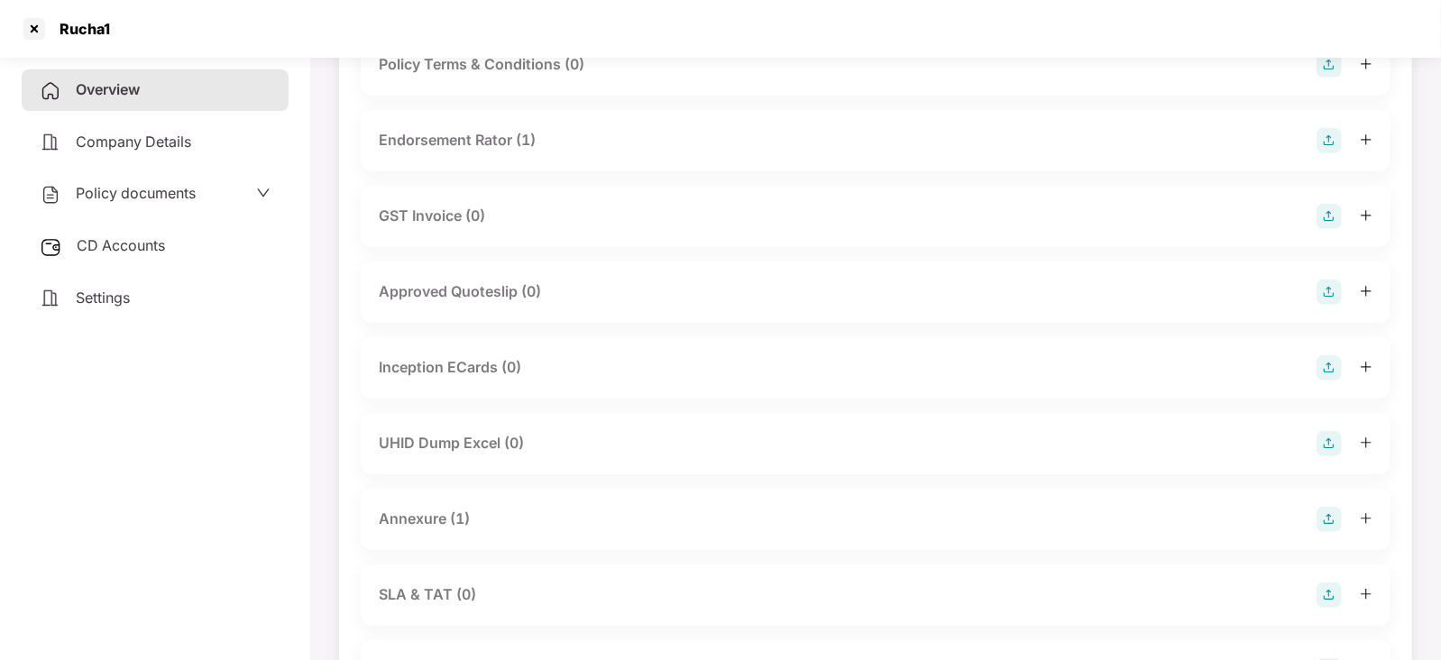
click at [410, 516] on div "Annexure (1)" at bounding box center [424, 519] width 91 height 23
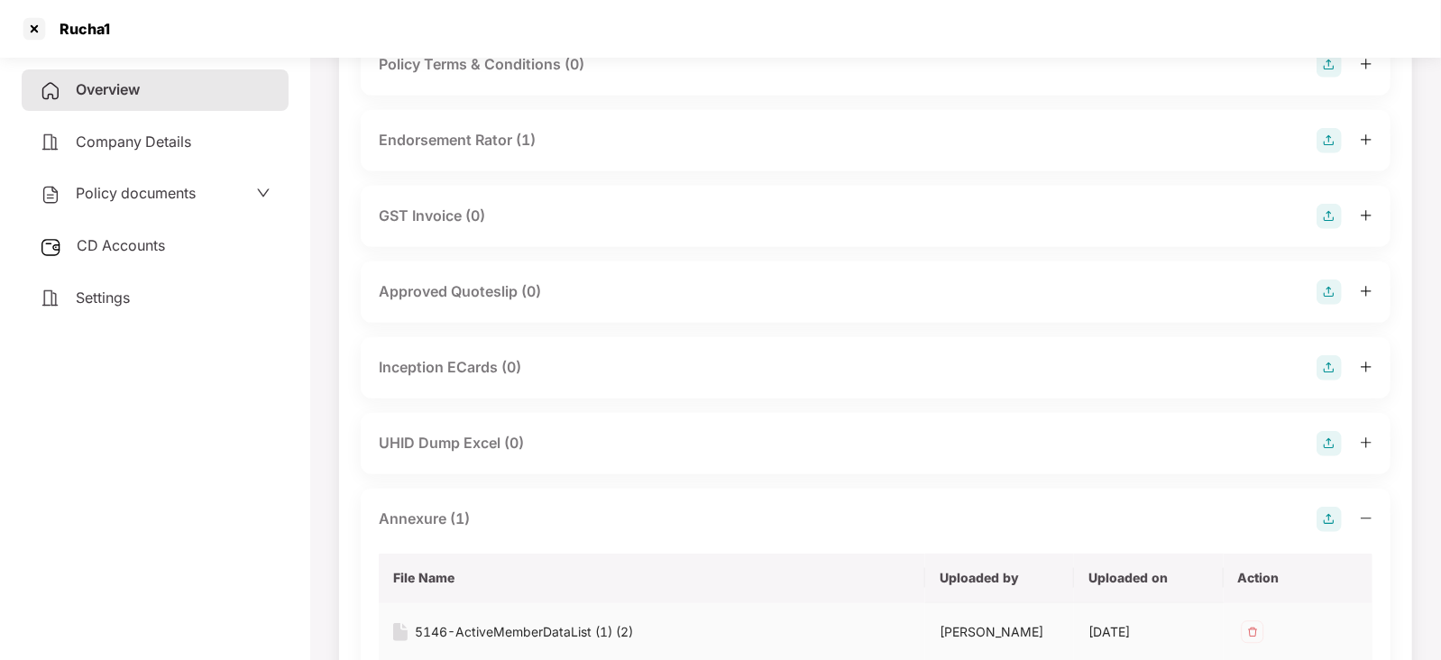
click at [489, 626] on div "5146-ActiveMemberDataList (1) (2)" at bounding box center [524, 632] width 218 height 20
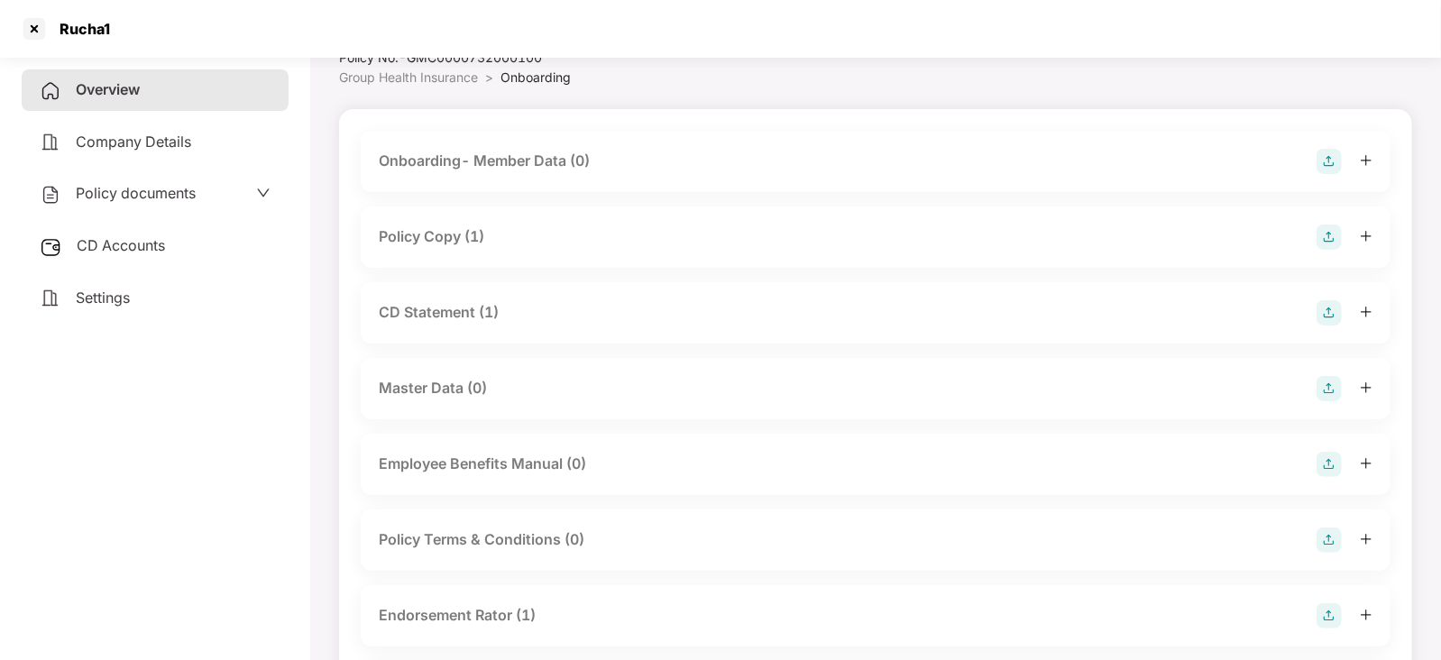
scroll to position [0, 0]
